Goal: Check status

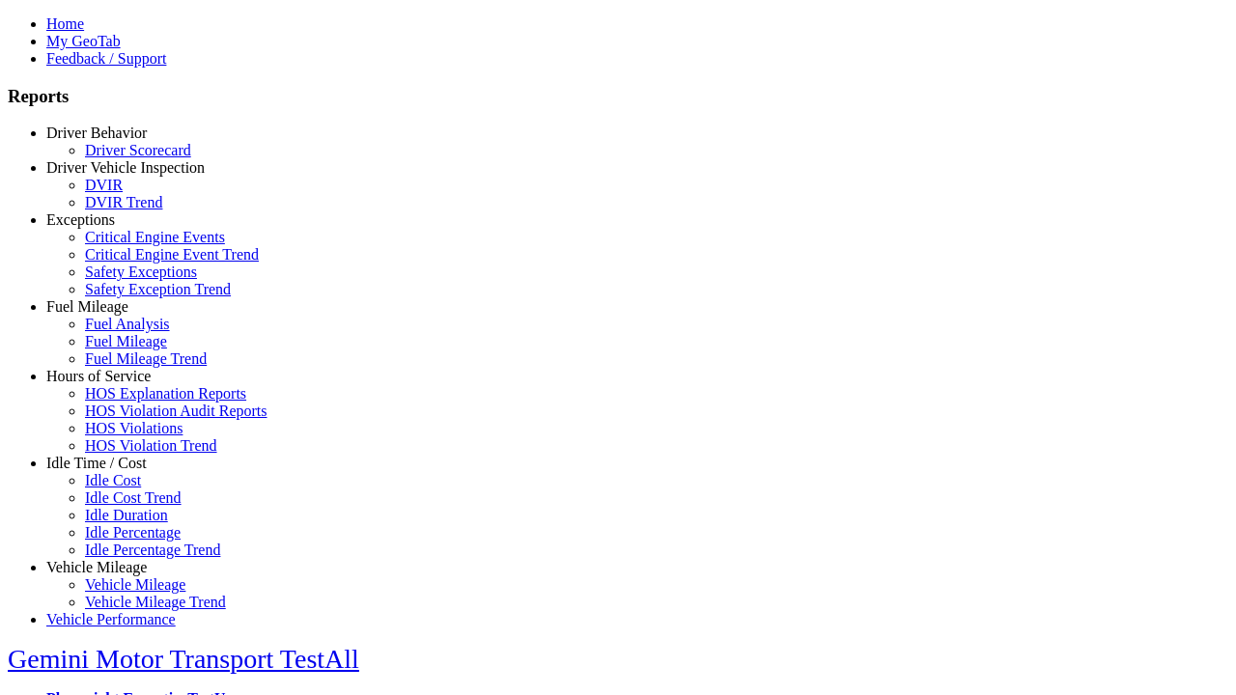
click at [111, 141] on link "Driver Behavior" at bounding box center [96, 133] width 100 height 16
click at [126, 158] on link "Driver Scorecard" at bounding box center [138, 150] width 106 height 16
